Goal: Navigation & Orientation: Find specific page/section

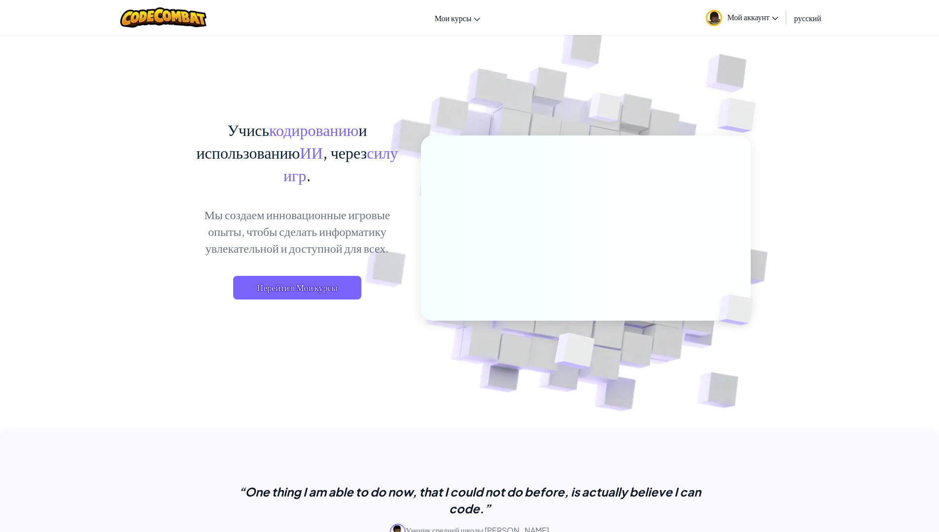
click at [750, 20] on span "Мой аккаунт" at bounding box center [752, 17] width 51 height 10
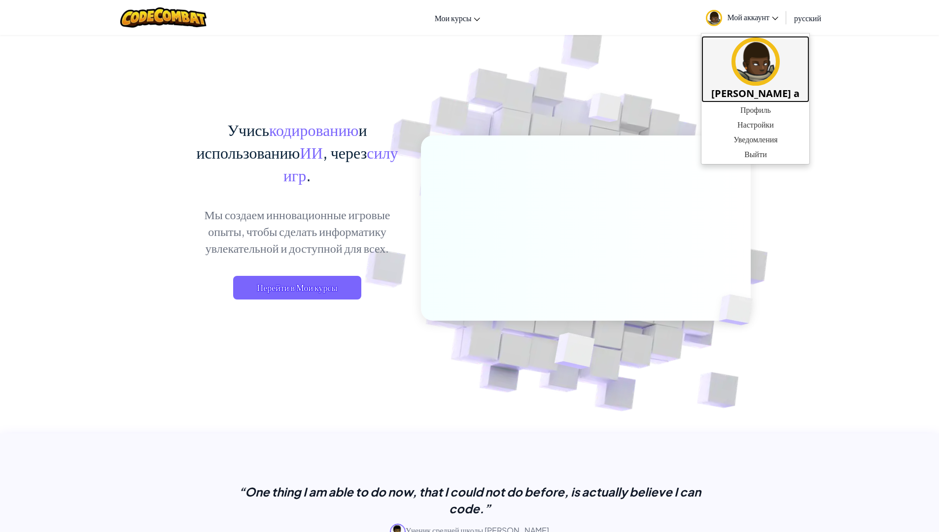
click at [754, 96] on h5 "[PERSON_NAME] a" at bounding box center [755, 93] width 88 height 15
